Goal: Navigation & Orientation: Find specific page/section

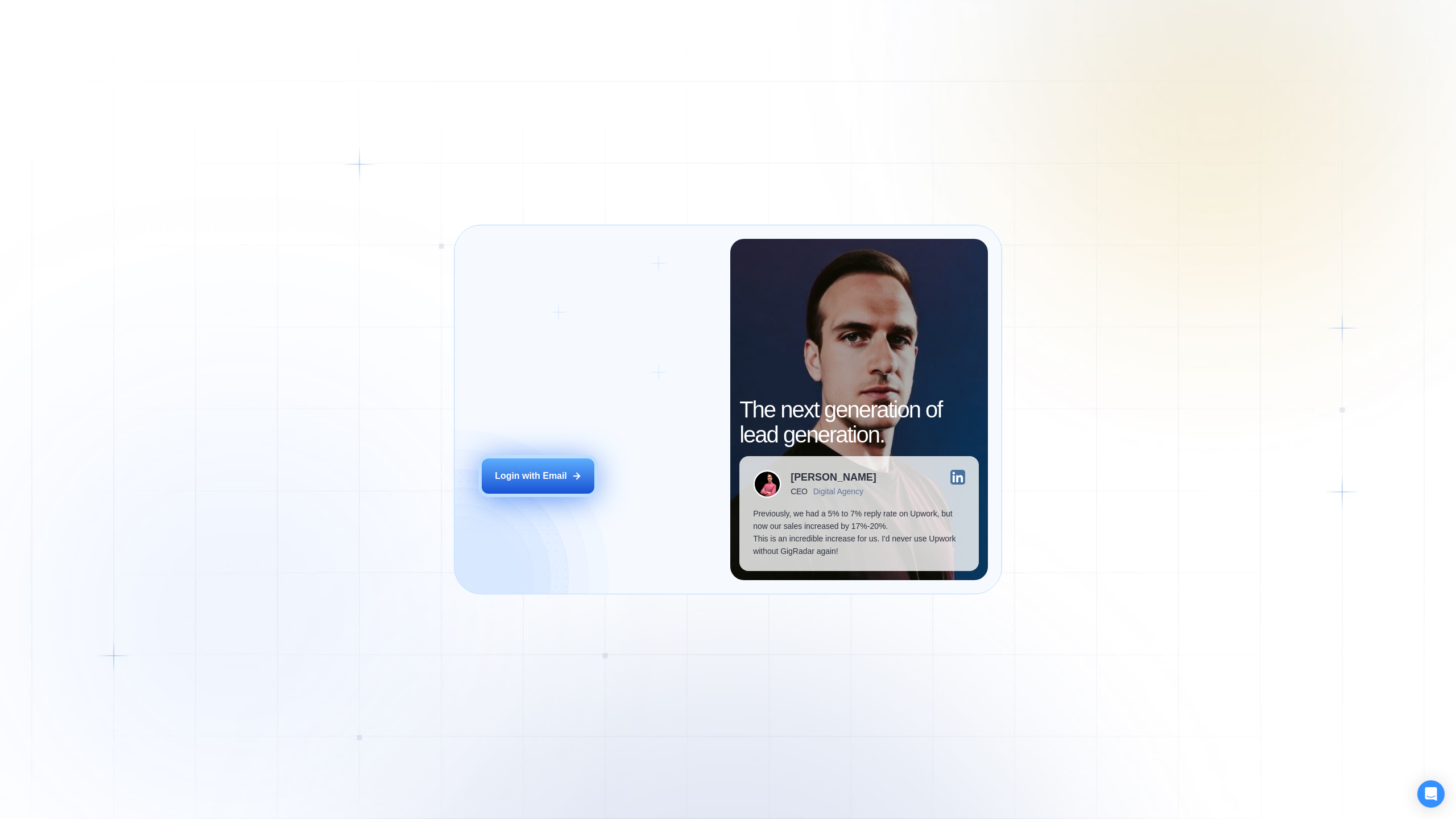
click at [544, 478] on div "Login with Email" at bounding box center [531, 476] width 72 height 12
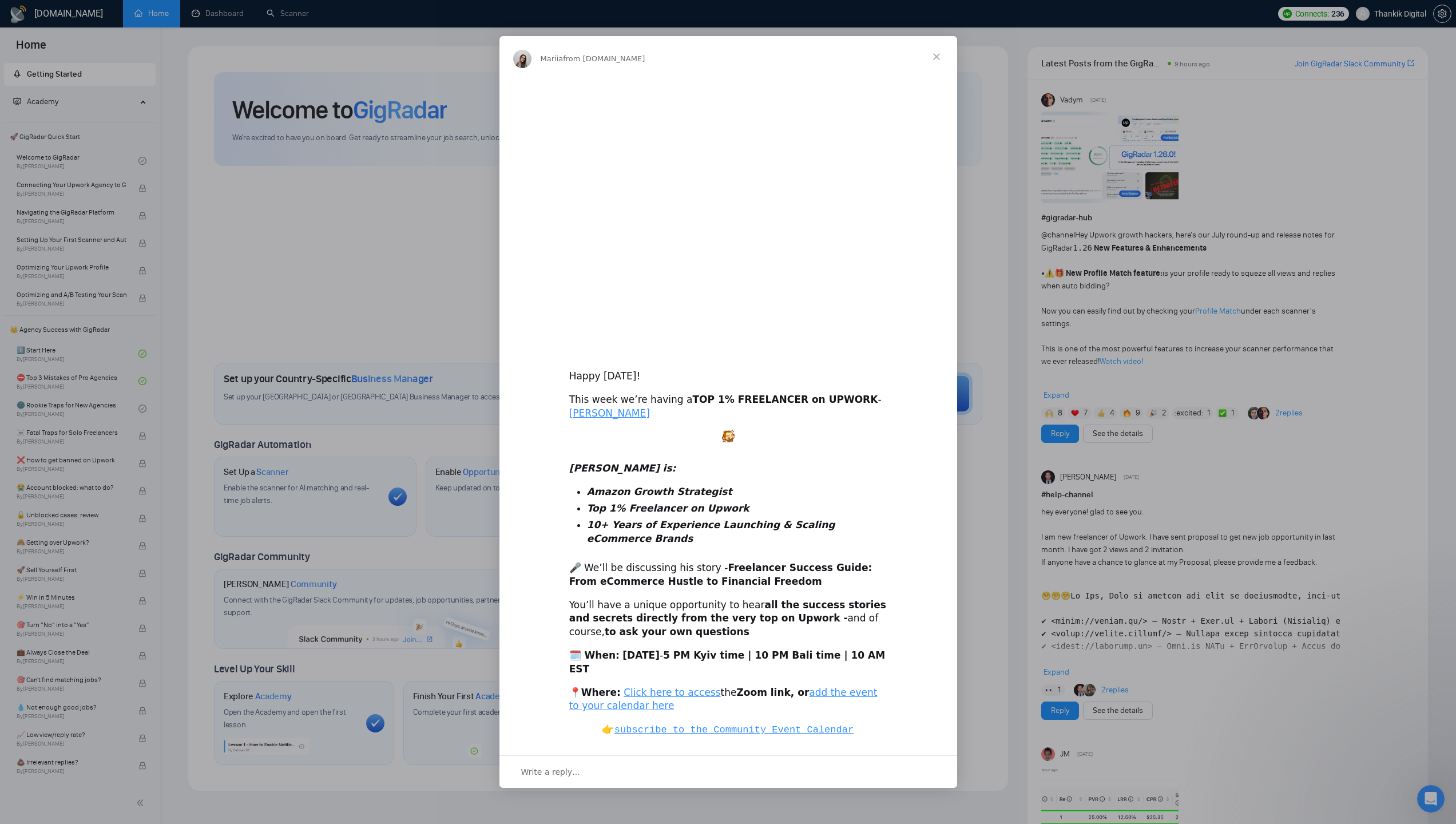
click at [1037, 294] on div "Intercom messenger" at bounding box center [728, 412] width 1456 height 824
